Goal: Task Accomplishment & Management: Complete application form

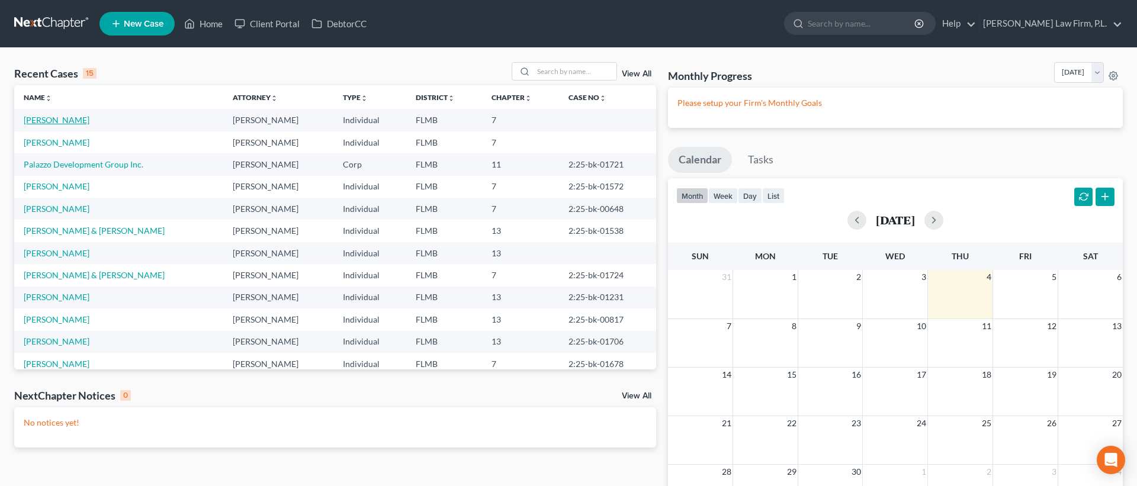
click at [59, 121] on link "[PERSON_NAME]" at bounding box center [57, 120] width 66 height 10
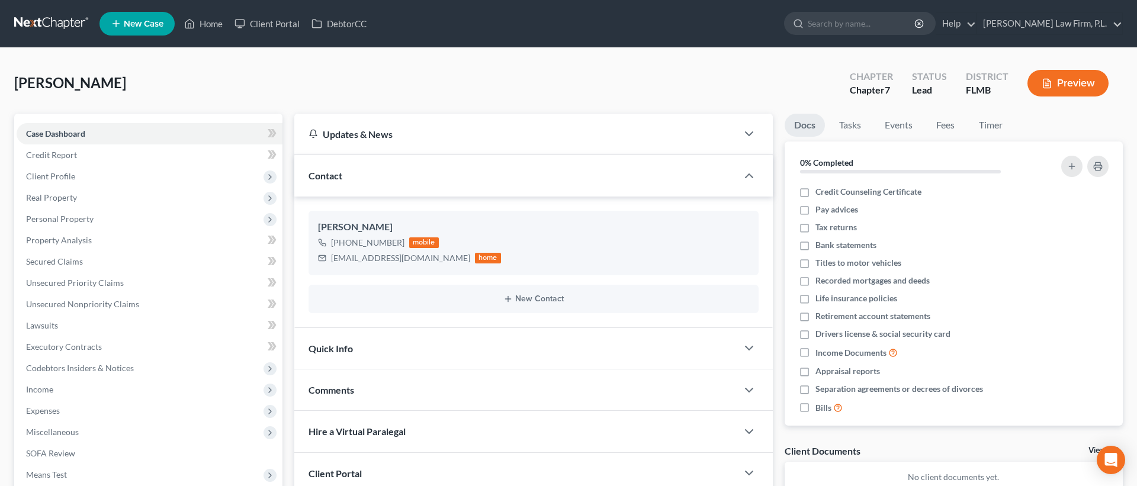
click at [291, 242] on div "Updates & News × District Notes Take a look at NextChapter's District Notes to …" at bounding box center [533, 346] width 490 height 464
click at [121, 306] on span "Unsecured Nonpriority Claims" at bounding box center [82, 304] width 113 height 10
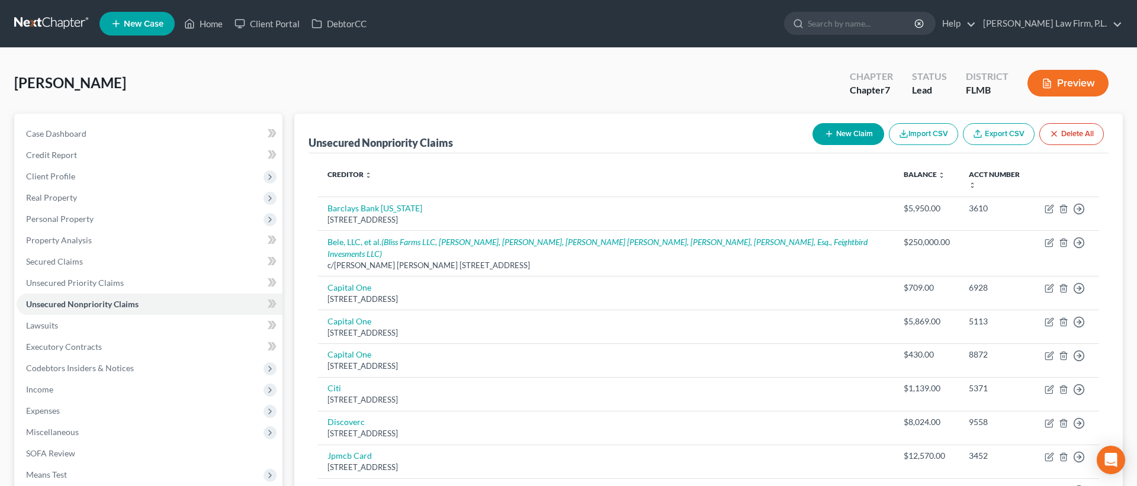
click at [287, 332] on div "Petition Navigation Case Dashboard Payments Invoices Payments Payments Credit R…" at bounding box center [568, 372] width 1120 height 516
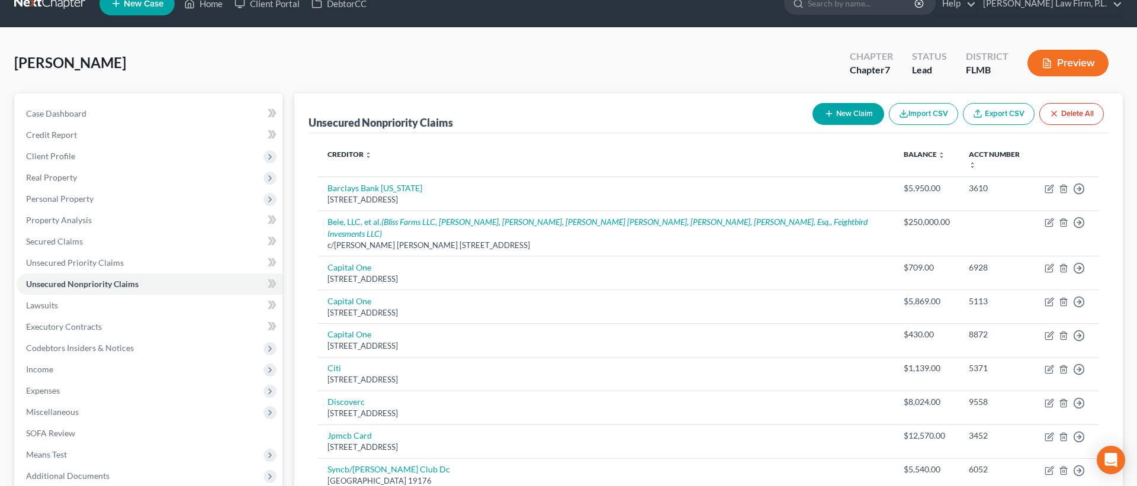
scroll to position [21, 0]
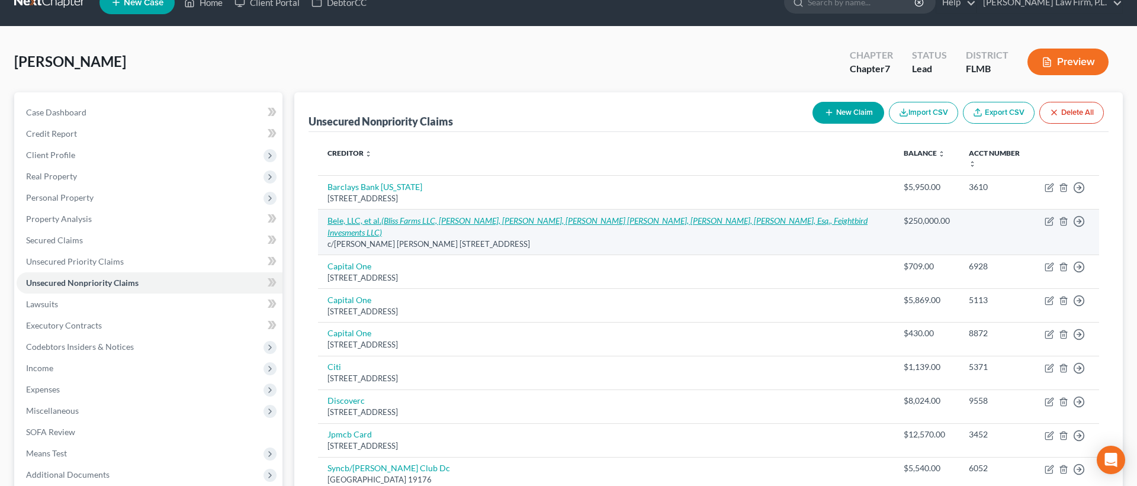
click at [684, 223] on icon "(Bliss Farms LLC, [PERSON_NAME], [PERSON_NAME], [PERSON_NAME] [PERSON_NAME], [P…" at bounding box center [597, 227] width 540 height 22
select select "23"
select select "14"
select select "3"
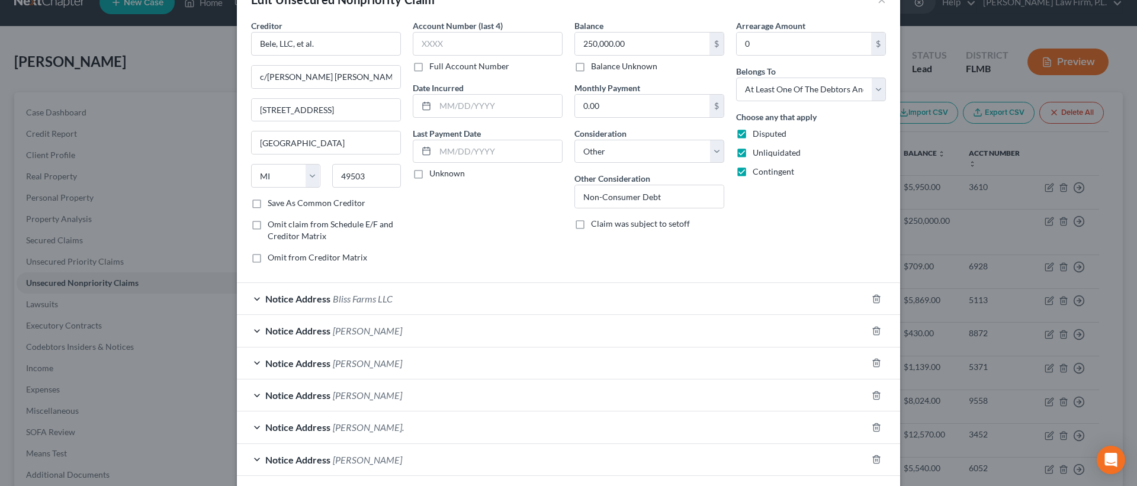
scroll to position [36, 0]
click at [307, 291] on div "Notice Address Bliss Farms LLC" at bounding box center [552, 297] width 630 height 31
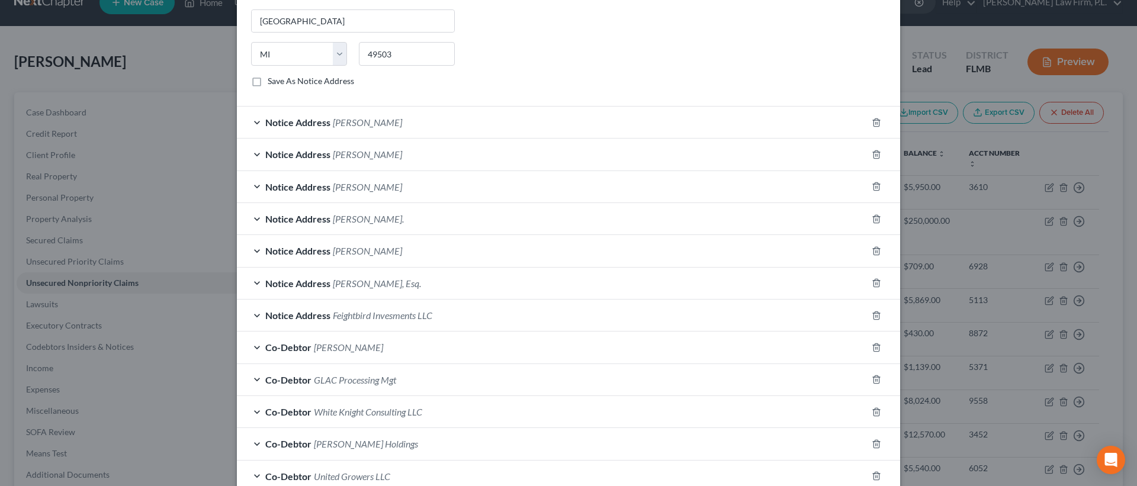
scroll to position [478, 0]
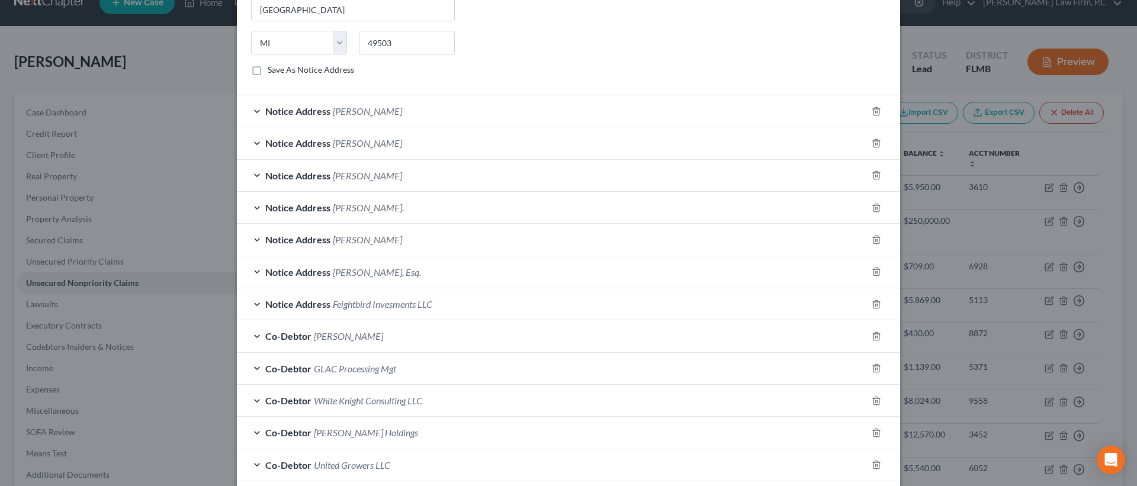
click at [378, 303] on span "Feightbird Invesments LLC" at bounding box center [382, 303] width 99 height 11
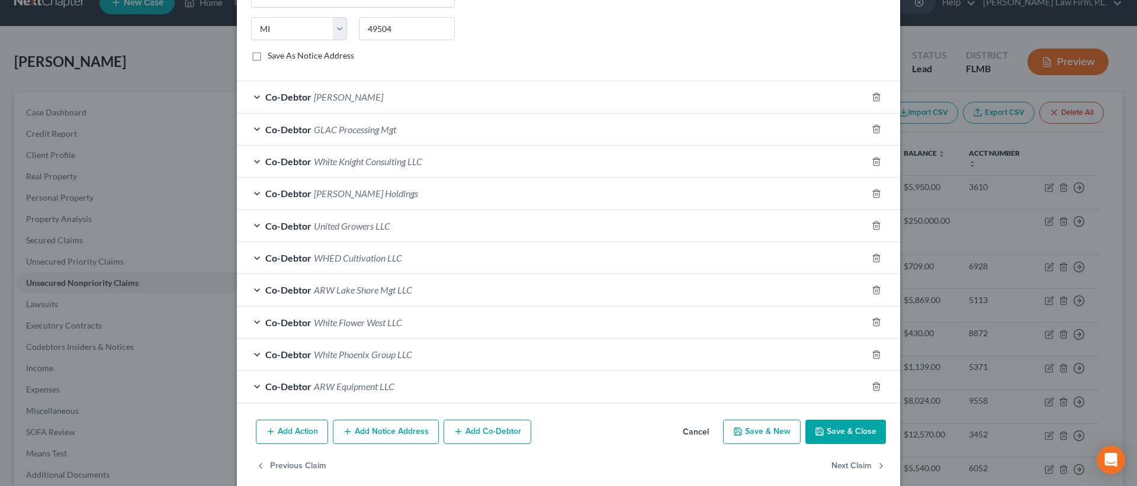
scroll to position [956, 0]
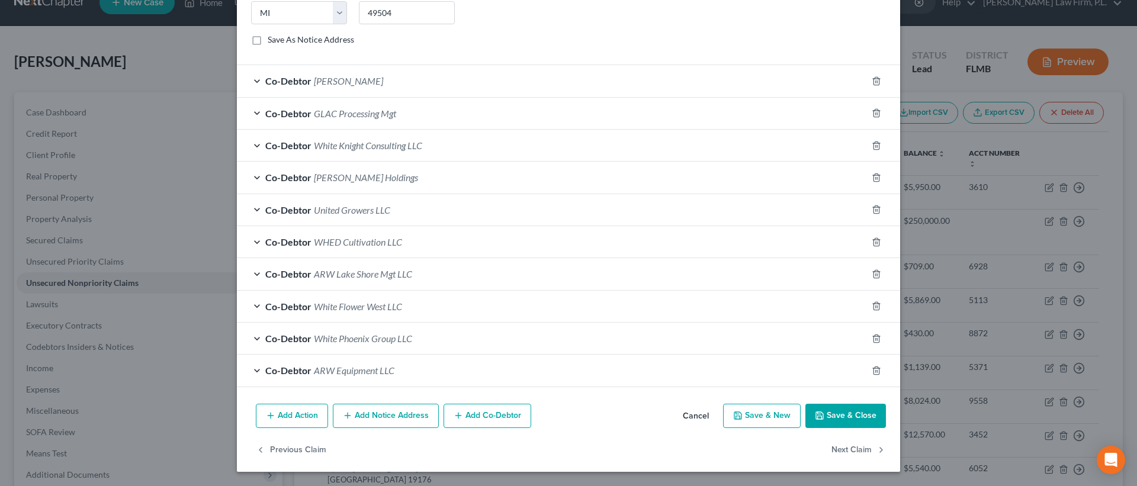
click at [384, 415] on button "Add Notice Address" at bounding box center [386, 416] width 106 height 25
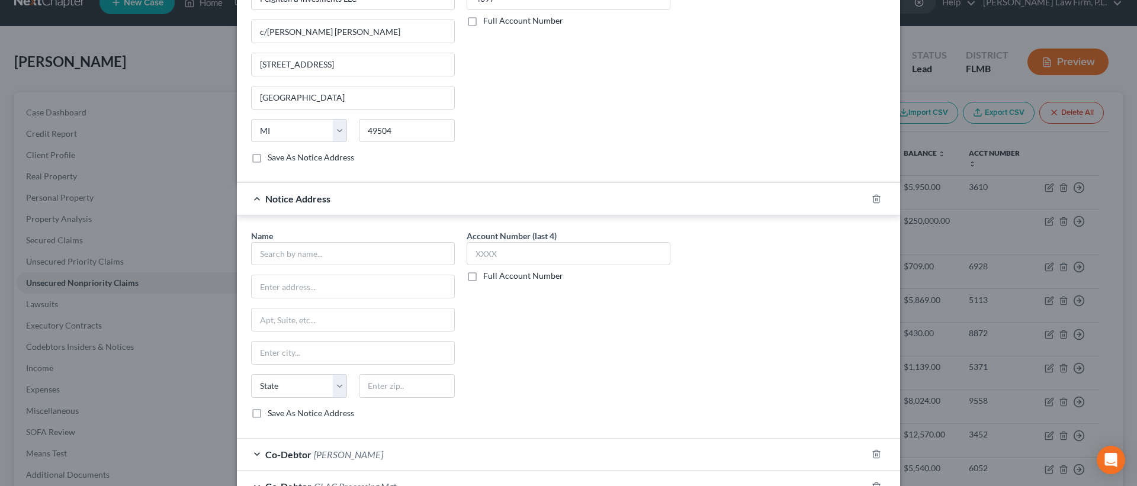
scroll to position [838, 0]
click at [369, 255] on input "text" at bounding box center [353, 255] width 204 height 24
click at [538, 141] on div "Account Number (last 4) 4097 Full Account Number" at bounding box center [569, 74] width 216 height 199
